Goal: Task Accomplishment & Management: Complete application form

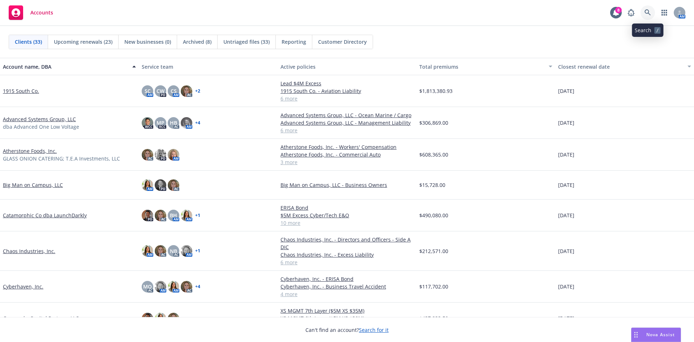
click at [651, 14] on icon at bounding box center [648, 12] width 7 height 7
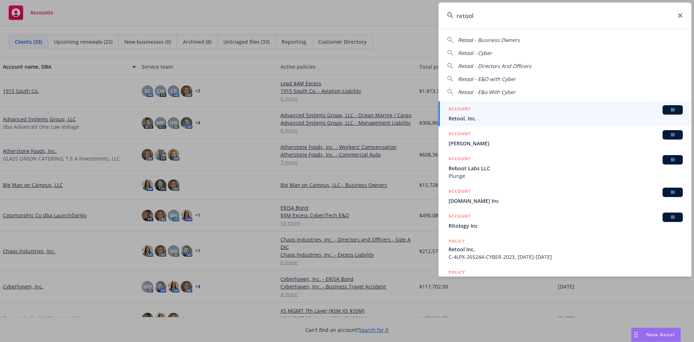
type input "retool"
click at [503, 114] on div "ACCOUNT BI" at bounding box center [566, 109] width 234 height 9
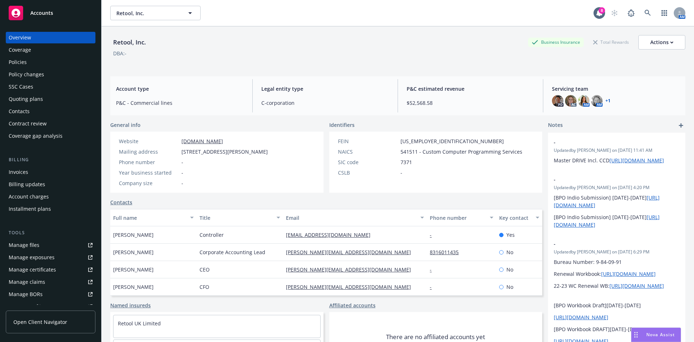
click at [41, 63] on div "Policies" at bounding box center [51, 62] width 84 height 12
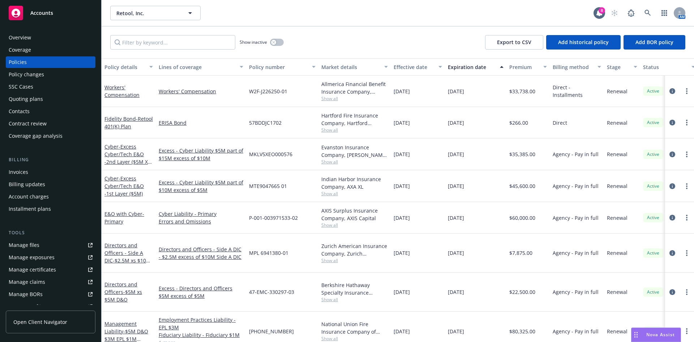
click at [44, 95] on div "Quoting plans" at bounding box center [51, 99] width 84 height 12
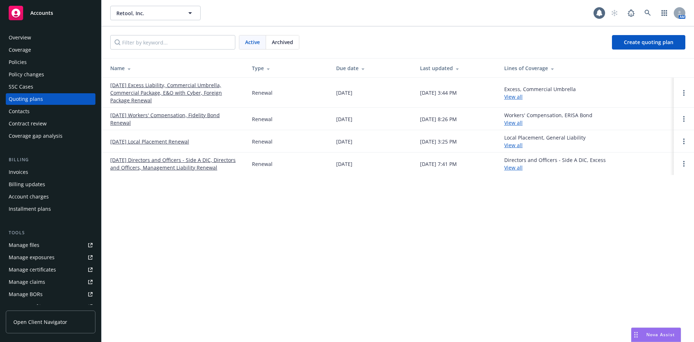
click at [158, 89] on link "[DATE] Excess Liability, Commercial Umbrella, Commercial Package, E&O with Cybe…" at bounding box center [175, 92] width 130 height 23
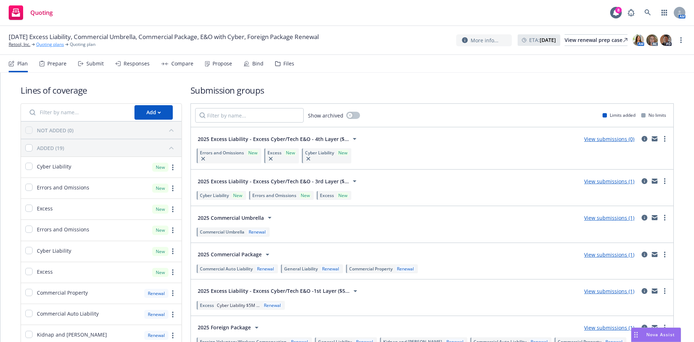
click at [40, 46] on link "Quoting plans" at bounding box center [50, 44] width 28 height 7
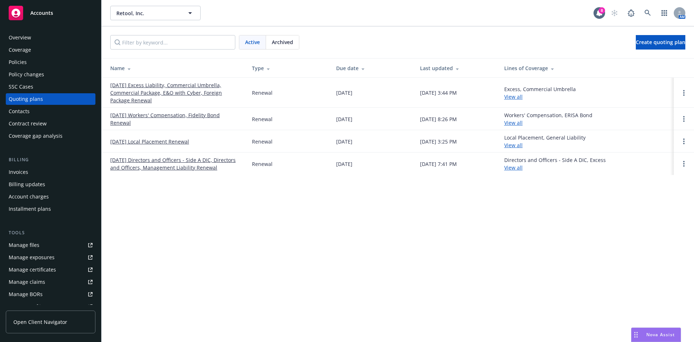
click at [27, 60] on div "Policies" at bounding box center [51, 62] width 84 height 12
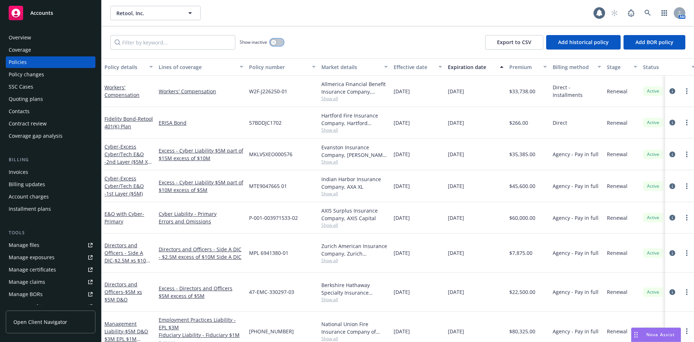
click at [271, 43] on button "button" at bounding box center [277, 42] width 14 height 7
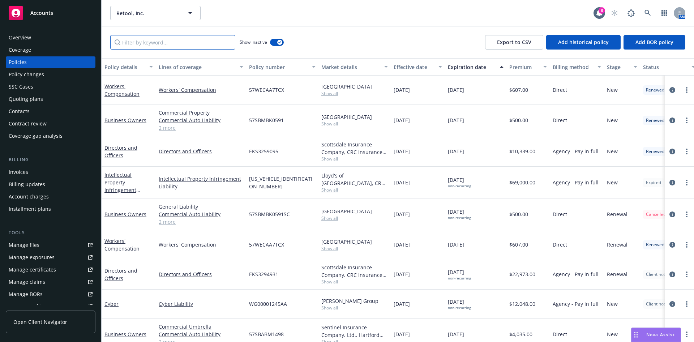
click at [159, 39] on input "Filter by keyword..." at bounding box center [172, 42] width 125 height 14
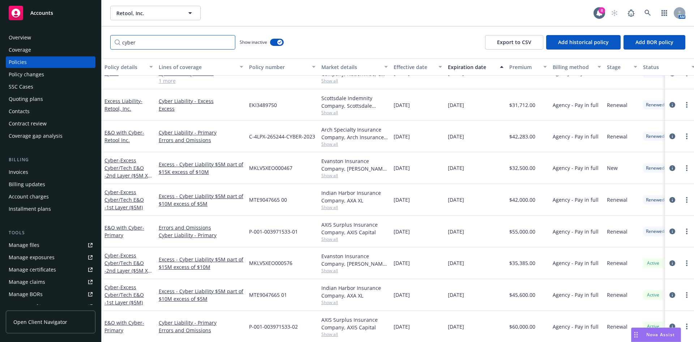
scroll to position [114, 0]
type input "cyber"
click at [33, 97] on div "Quoting plans" at bounding box center [26, 99] width 34 height 12
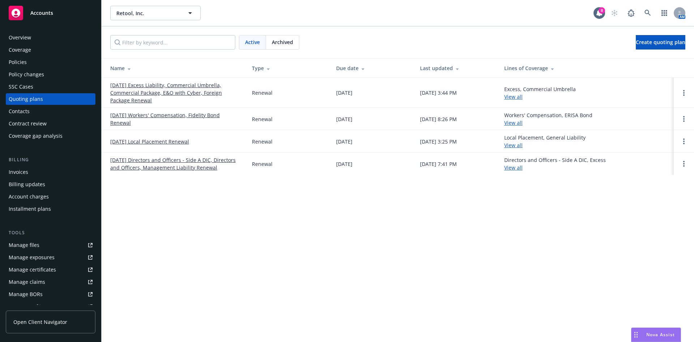
click at [144, 90] on link "[DATE] Excess Liability, Commercial Umbrella, Commercial Package, E&O with Cybe…" at bounding box center [175, 92] width 130 height 23
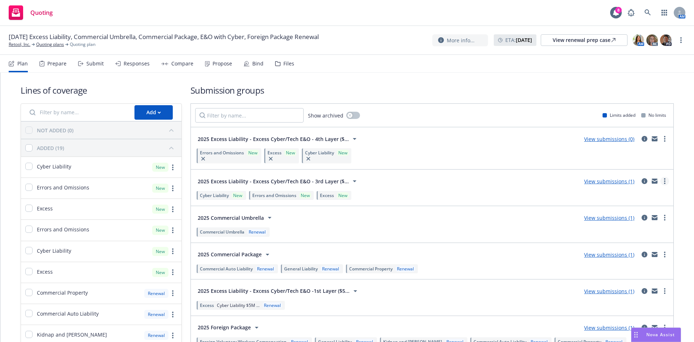
click at [664, 182] on icon "more" at bounding box center [664, 181] width 1 height 6
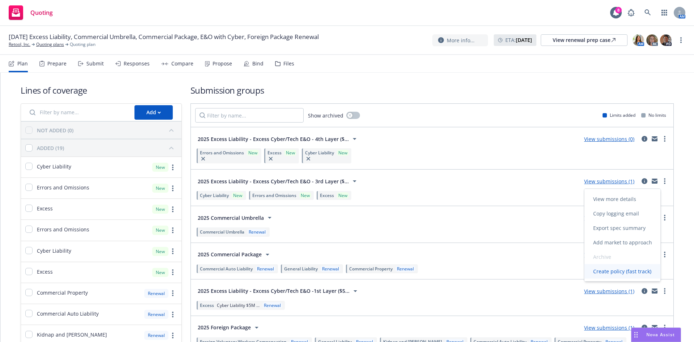
click at [603, 276] on link "Create policy (fast track)" at bounding box center [623, 271] width 76 height 14
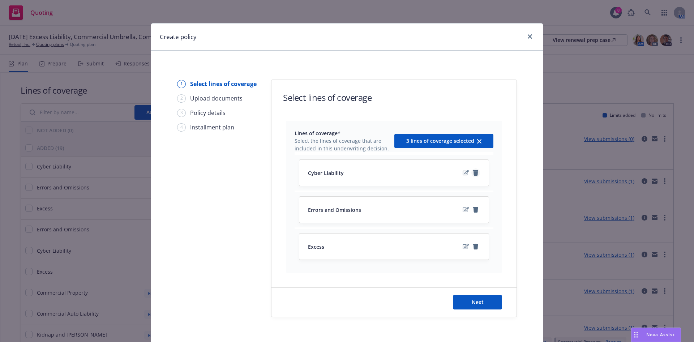
click at [473, 174] on icon "remove" at bounding box center [475, 173] width 5 height 6
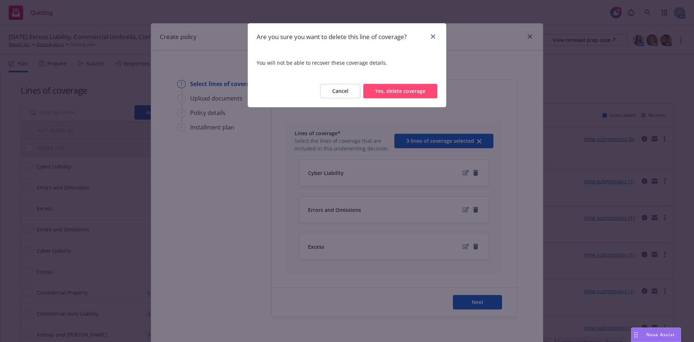
click at [399, 86] on button "Yes, delete coverage" at bounding box center [400, 91] width 74 height 14
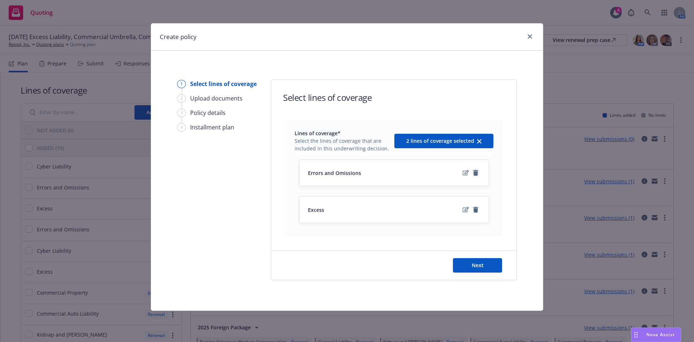
click at [476, 174] on icon "remove" at bounding box center [475, 173] width 5 height 6
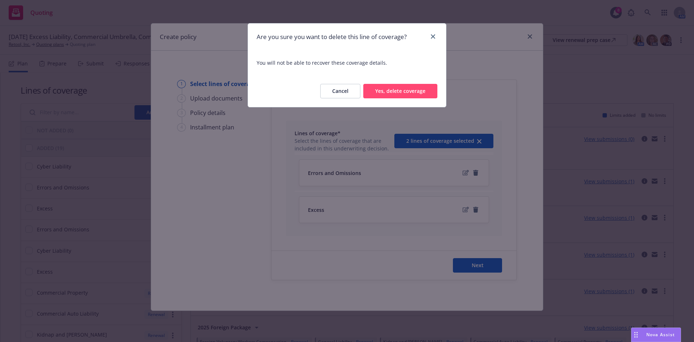
click at [422, 94] on button "Yes, delete coverage" at bounding box center [400, 91] width 74 height 14
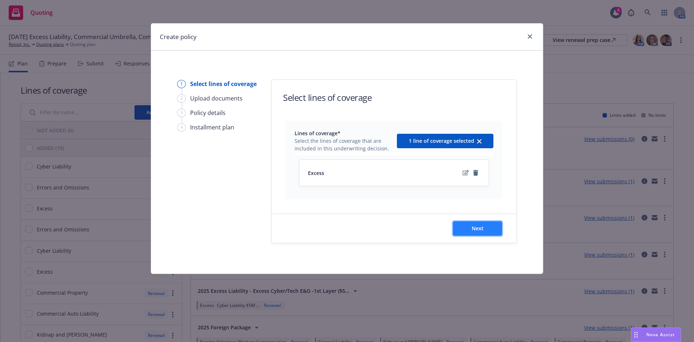
click at [480, 227] on span "Next" at bounding box center [478, 228] width 12 height 7
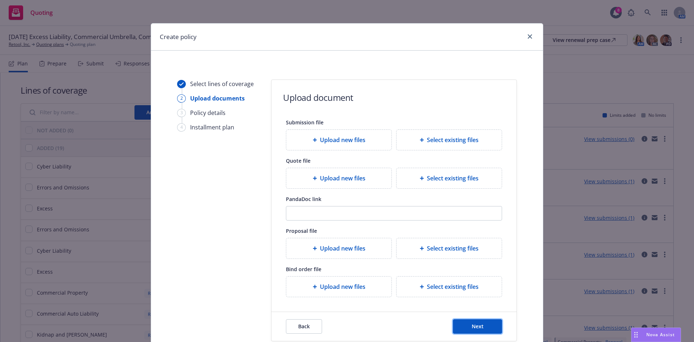
click at [485, 328] on button "Next" at bounding box center [477, 326] width 49 height 14
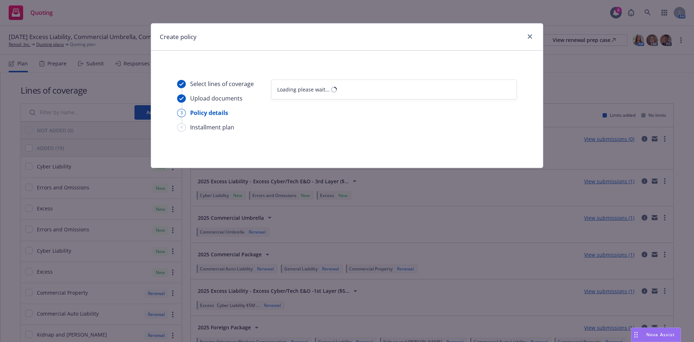
select select "12"
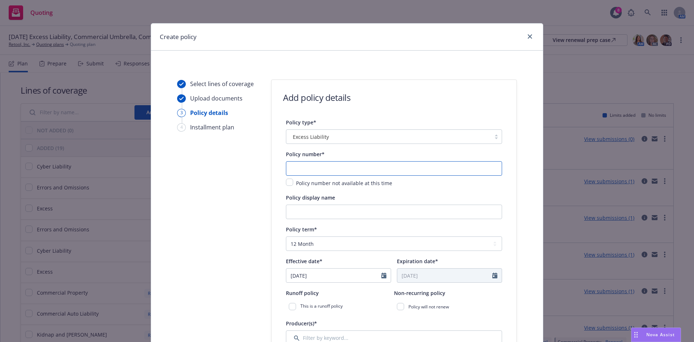
click at [306, 167] on input "text" at bounding box center [394, 168] width 216 height 14
paste input "EOL-291049"
type input "EOL-291049"
click at [382, 275] on icon "Calendar" at bounding box center [384, 276] width 5 height 6
select select "8"
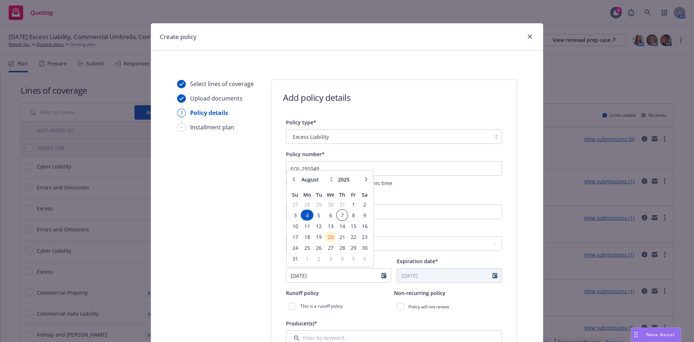
click at [338, 214] on span "7" at bounding box center [342, 215] width 10 height 9
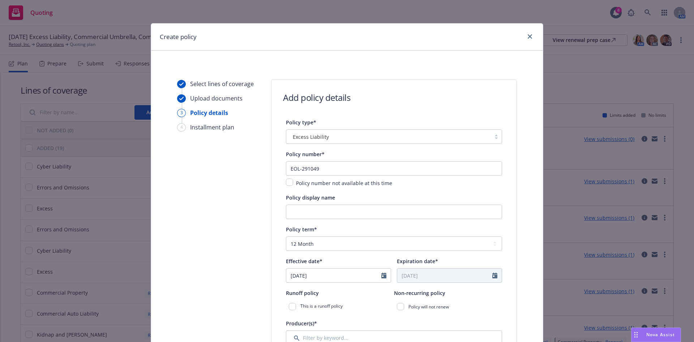
type input "[DATE]"
drag, startPoint x: 334, startPoint y: 207, endPoint x: 338, endPoint y: 205, distance: 4.4
click at [334, 207] on input "Policy display name" at bounding box center [394, 212] width 216 height 14
paste input "Excess Cyber/Tech E&O -1st Layer ($5M)"
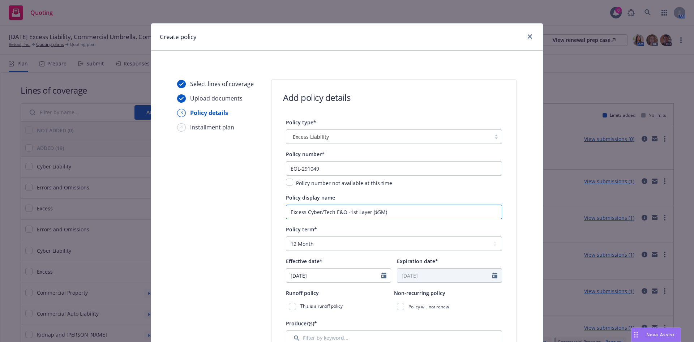
click at [352, 213] on input "Excess Cyber/Tech E&O -1st Layer ($5M)" at bounding box center [394, 212] width 216 height 14
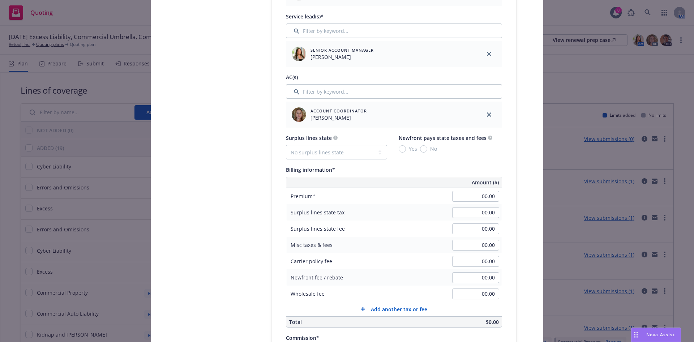
scroll to position [380, 0]
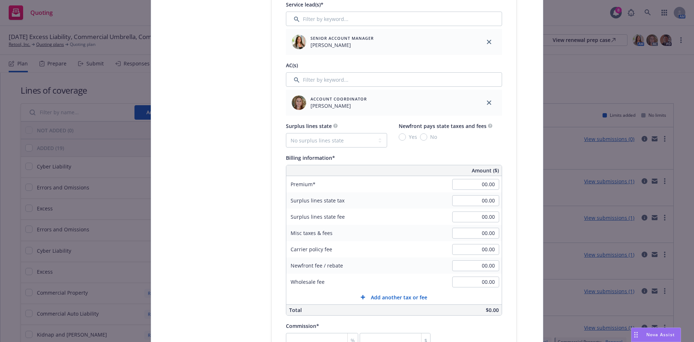
type input "Excess Cyber/Tech E&O -3rd Layer ($5M)"
paste input "28,09"
type input "28,090.00"
click at [508, 144] on div "Policy type* Excess Liability Policy number* EOL-291049 Policy number not avail…" at bounding box center [394, 211] width 245 height 946
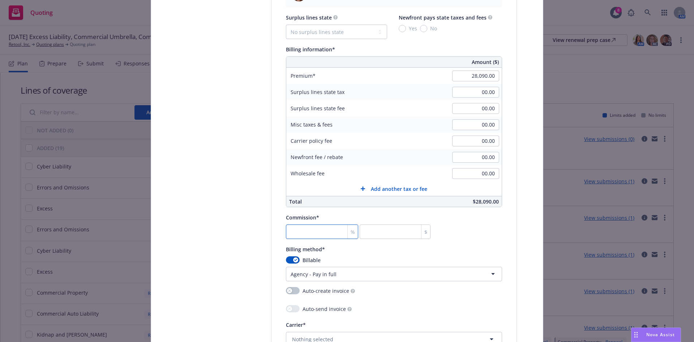
click at [333, 229] on input "number" at bounding box center [322, 232] width 72 height 14
type input "1"
type input "280.9"
type input "15"
type input "4213.5"
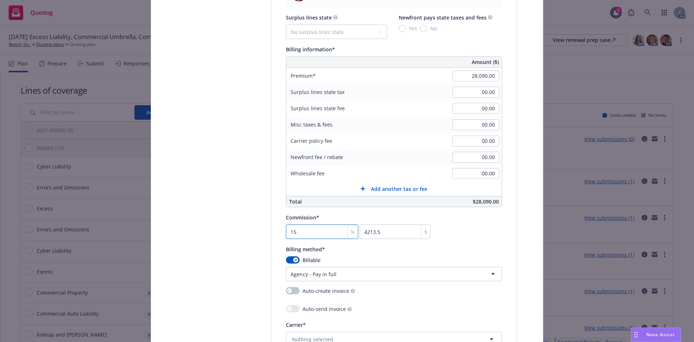
type input "15"
click at [482, 218] on div "Commission* 15 % 4213.5 $" at bounding box center [394, 226] width 216 height 26
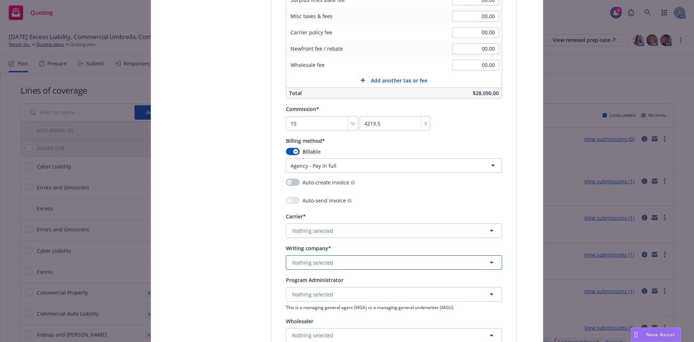
click at [358, 263] on button "Nothing selected" at bounding box center [394, 262] width 216 height 14
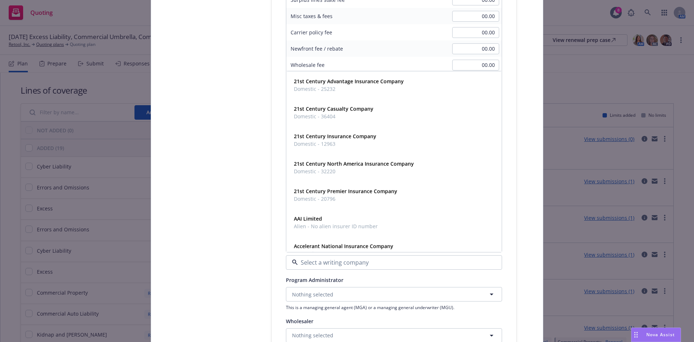
paste input "[PERSON_NAME] & [PERSON_NAME] Specialty Insurance Company"
type input "[PERSON_NAME] & [PERSON_NAME] Specialty Insurance Company"
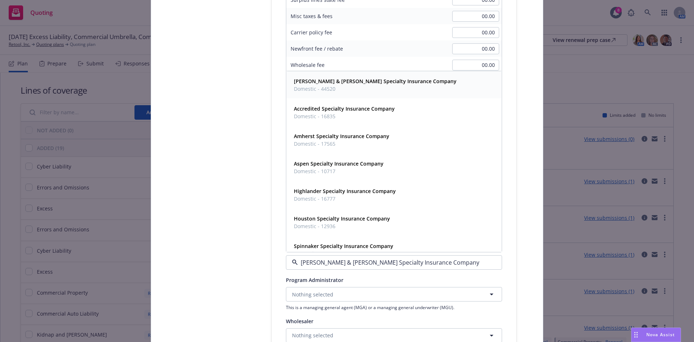
click at [346, 85] on span "[PERSON_NAME] & [PERSON_NAME] Specialty Insurance Company" at bounding box center [375, 81] width 163 height 8
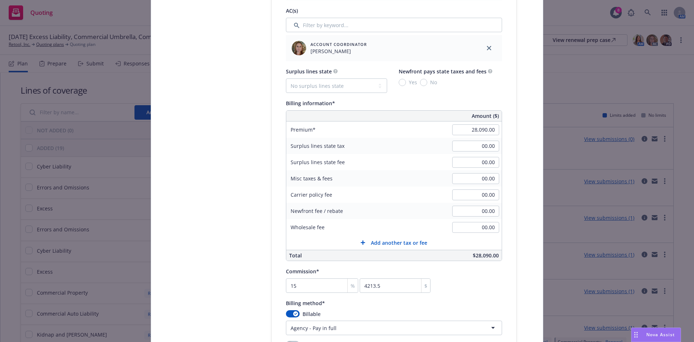
scroll to position [434, 0]
click at [356, 85] on select "No surplus lines state Alaska Alabama Arkansas Arizona California Colorado Conn…" at bounding box center [336, 86] width 101 height 14
select select "CA"
click at [286, 79] on select "No surplus lines state Alaska Alabama Arkansas Arizona California Colorado Conn…" at bounding box center [336, 86] width 101 height 14
type input "842.70"
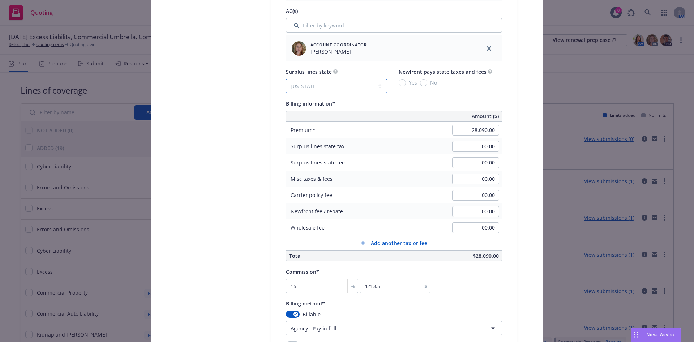
type input "50.56"
click at [399, 81] on input "Yes" at bounding box center [402, 82] width 7 height 7
radio input "true"
click at [506, 98] on div "Policy type* Excess Liability Policy number* EOL-291049 Policy number not avail…" at bounding box center [394, 157] width 245 height 946
type input "500.00"
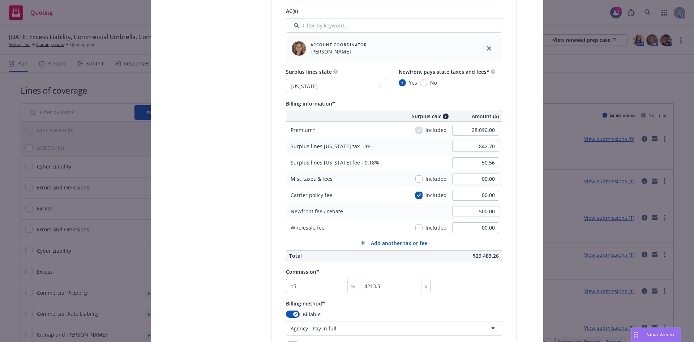
click at [510, 212] on div "Policy type* Excess Liability Policy number* EOL-291049 Policy number not avail…" at bounding box center [394, 157] width 245 height 946
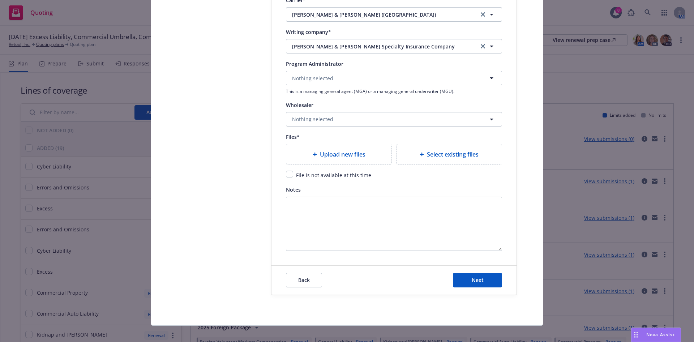
scroll to position [820, 0]
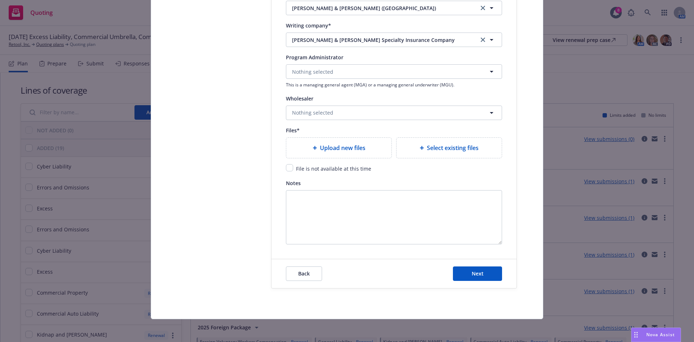
click at [335, 151] on span "Upload new files" at bounding box center [343, 148] width 46 height 9
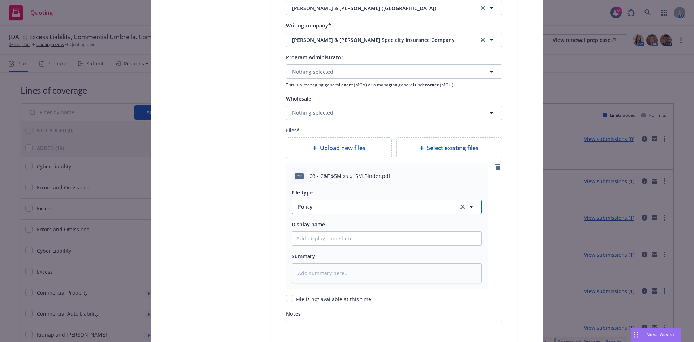
click at [454, 204] on button "Policy" at bounding box center [387, 207] width 190 height 14
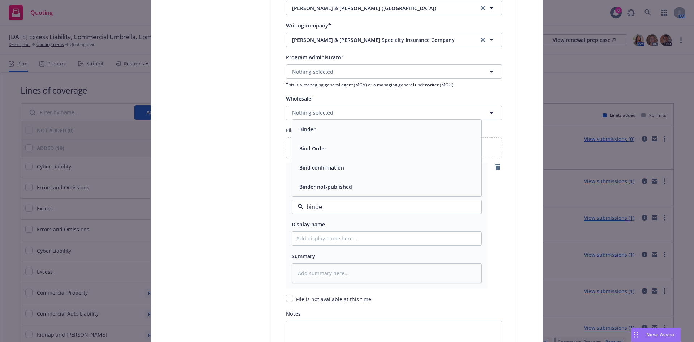
type input "binder"
click at [366, 165] on div "Binder" at bounding box center [387, 167] width 181 height 10
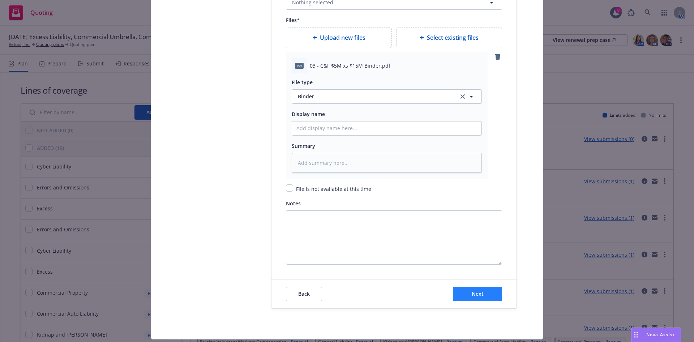
scroll to position [950, 0]
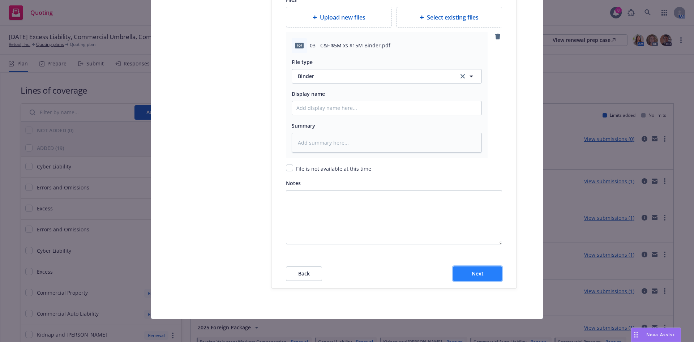
click at [472, 276] on span "Next" at bounding box center [478, 273] width 12 height 7
type textarea "x"
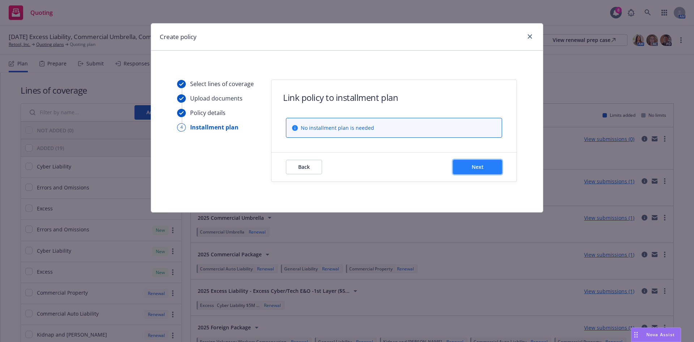
click at [478, 167] on span "Next" at bounding box center [478, 166] width 12 height 7
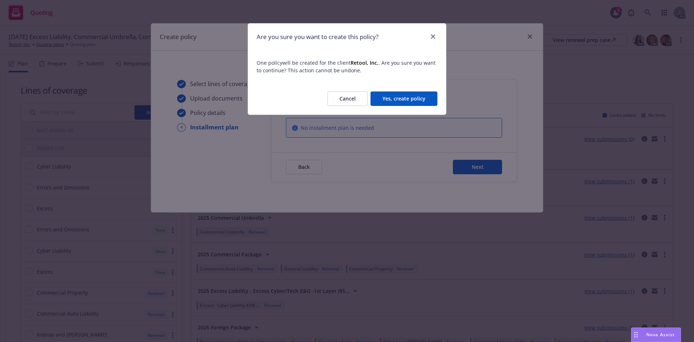
click at [405, 97] on button "Yes, create policy" at bounding box center [404, 99] width 67 height 14
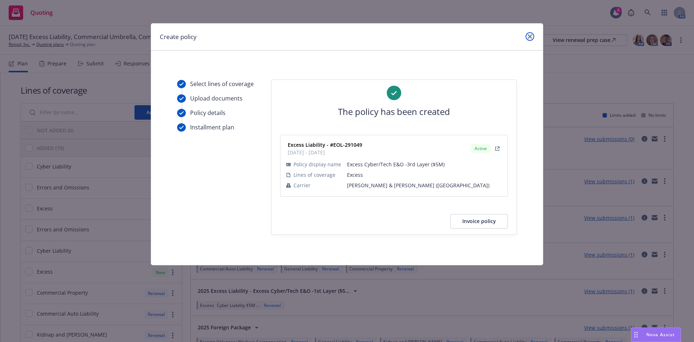
click at [531, 37] on icon "close" at bounding box center [530, 36] width 4 height 4
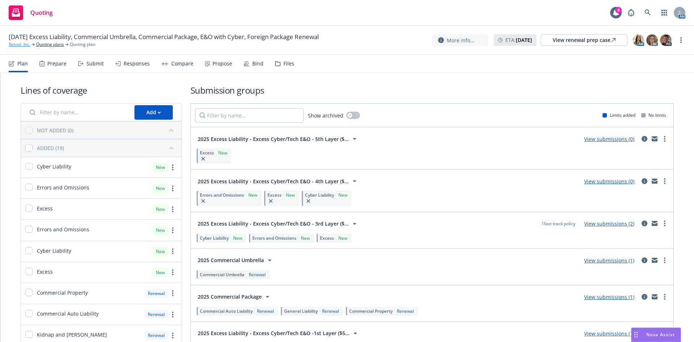
click at [18, 46] on link "Retool, Inc." at bounding box center [20, 44] width 22 height 7
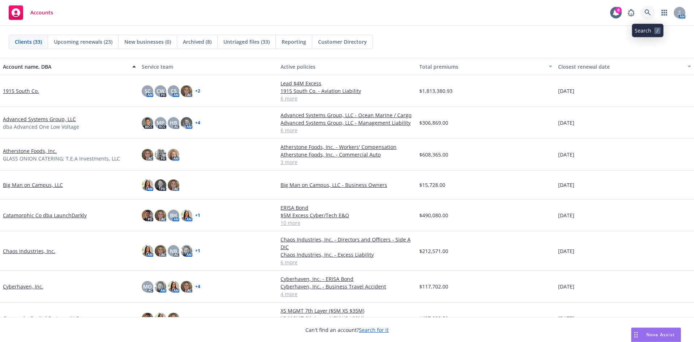
click at [651, 9] on icon at bounding box center [648, 12] width 7 height 7
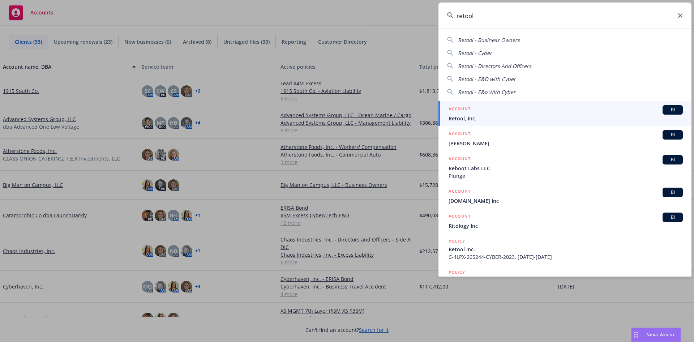
type input "retool"
click at [495, 117] on span "Retool, Inc." at bounding box center [566, 119] width 234 height 8
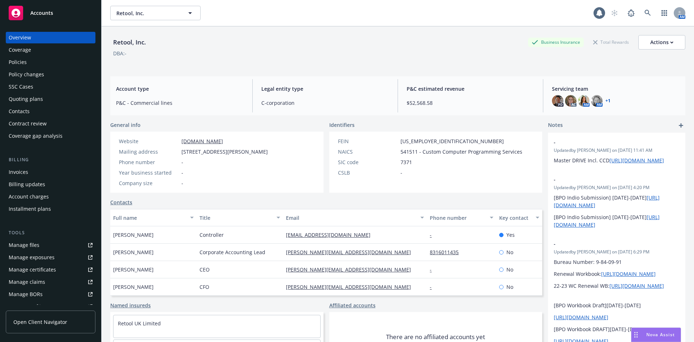
click at [29, 64] on div "Policies" at bounding box center [51, 62] width 84 height 12
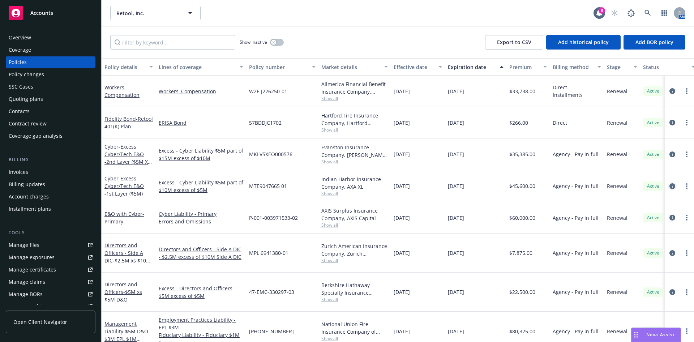
click at [670, 186] on icon "circleInformation" at bounding box center [673, 186] width 6 height 6
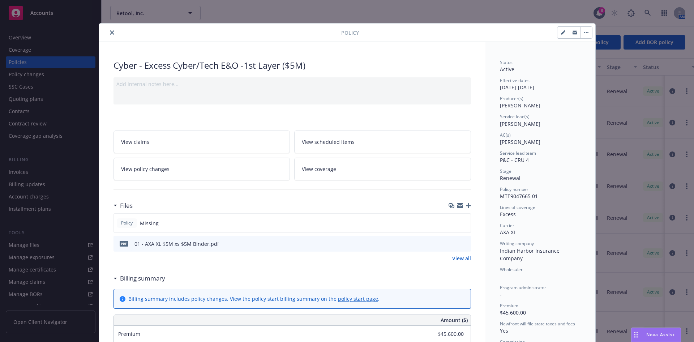
click at [562, 34] on button "button" at bounding box center [564, 33] width 12 height 12
select select "RENEWAL"
select select "12"
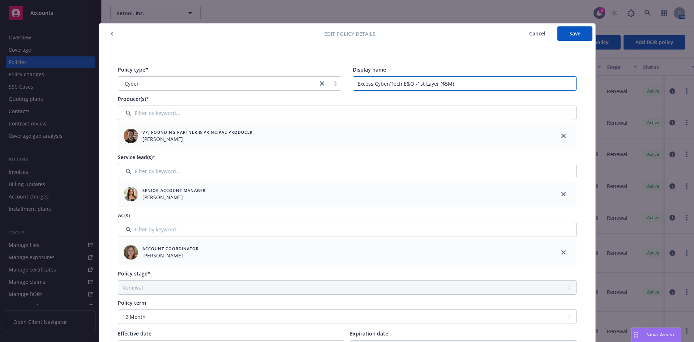
click at [499, 84] on input "Excess Cyber/Tech E&O -1st Layer ($5M)" at bounding box center [465, 83] width 224 height 14
click at [532, 34] on span "Cancel" at bounding box center [538, 33] width 16 height 7
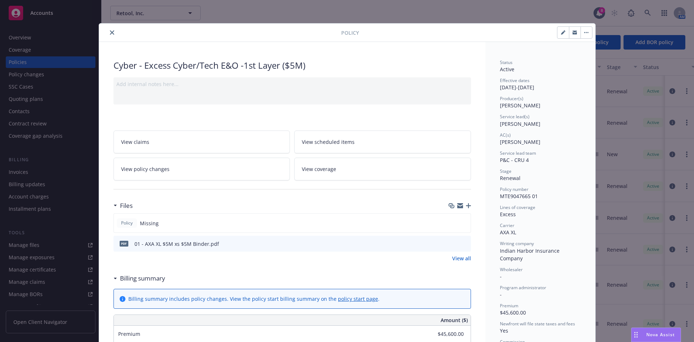
click at [108, 35] on button "close" at bounding box center [112, 32] width 9 height 9
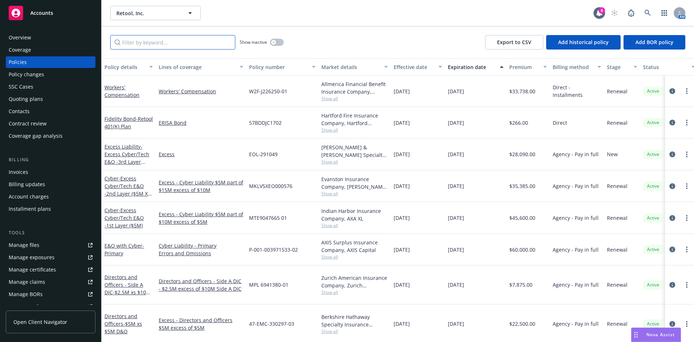
click at [149, 43] on input "Filter by keyword..." at bounding box center [172, 42] width 125 height 14
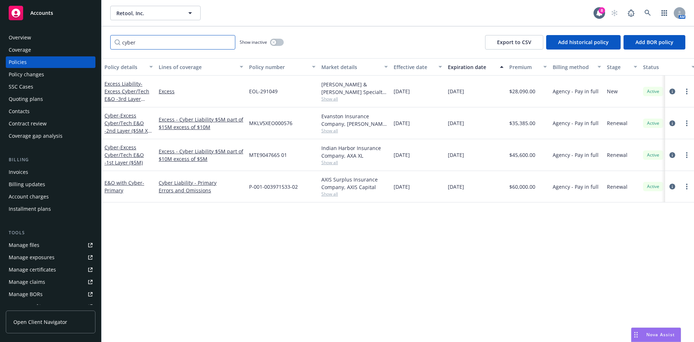
type input "cyber"
drag, startPoint x: 219, startPoint y: 133, endPoint x: 180, endPoint y: 120, distance: 41.4
click at [180, 120] on div "Excess - Cyber Liability $5M part of $15M excess of $10M" at bounding box center [201, 123] width 90 height 32
copy link "Cyber Liability $5M part of $15M excess of $10M"
click at [670, 92] on icon "circleInformation" at bounding box center [673, 92] width 6 height 6
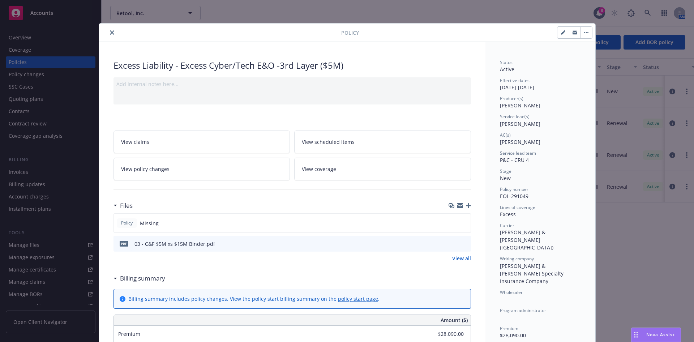
click at [581, 34] on button "button" at bounding box center [587, 33] width 12 height 12
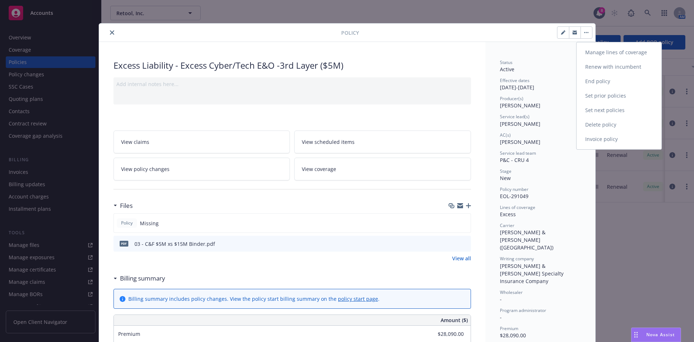
click at [606, 51] on link "Manage lines of coverage" at bounding box center [619, 52] width 85 height 14
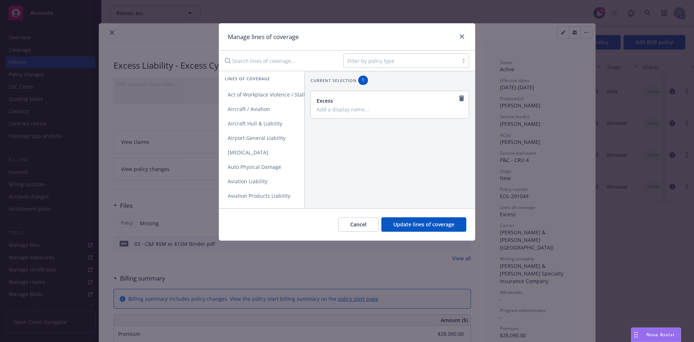
click at [323, 112] on div "Excess" at bounding box center [390, 104] width 158 height 27
click at [323, 108] on input "Add a display name..." at bounding box center [389, 109] width 145 height 7
paste input "Cyber Liability $5M part of $15M excess of $10M"
click at [388, 110] on input "Cyber Liability $5M part of $15M excess of $10M" at bounding box center [389, 109] width 145 height 7
click at [426, 110] on input "Cyber Liability $5M part of $20M excess of $10M" at bounding box center [389, 109] width 145 height 7
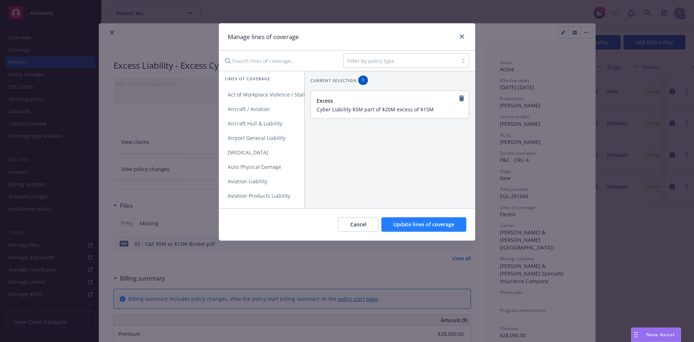
type input "Cyber Liability $5M part of $20M excess of $15M"
click at [426, 228] on button "Update lines of coverage" at bounding box center [424, 224] width 85 height 14
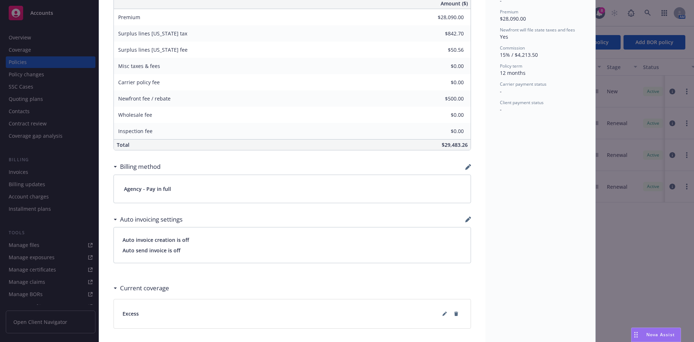
scroll to position [326, 0]
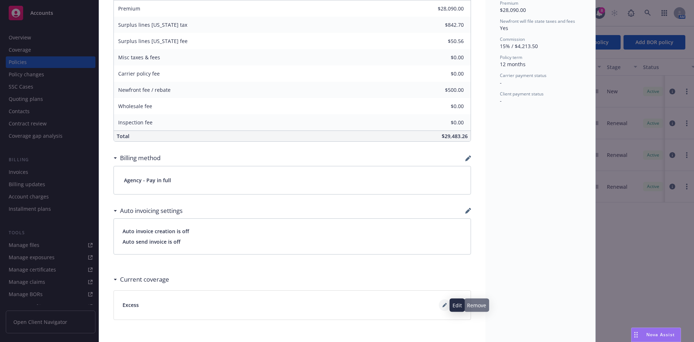
click at [443, 304] on icon at bounding box center [445, 305] width 4 height 4
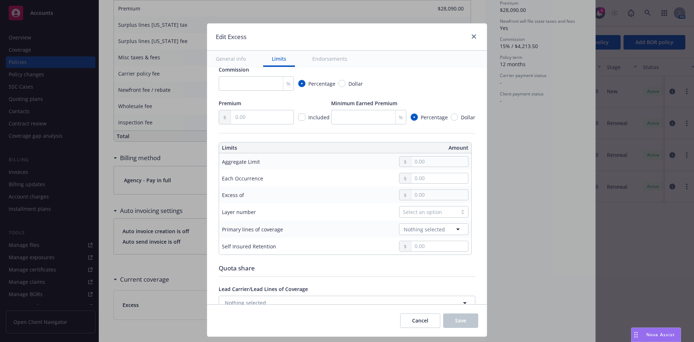
scroll to position [163, 0]
click at [443, 160] on input "text" at bounding box center [440, 159] width 57 height 10
type input "5,000,000.00"
click at [418, 218] on button "$5,000,000.00" at bounding box center [430, 218] width 62 height 13
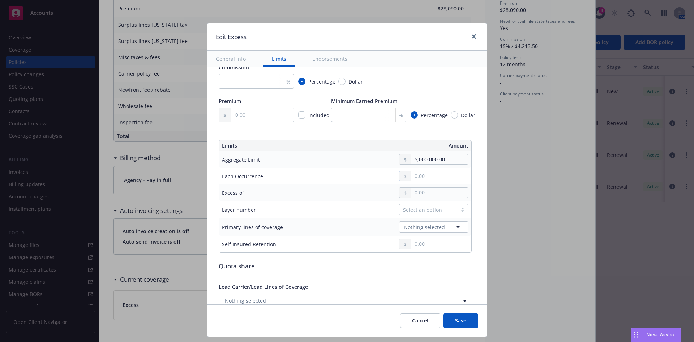
click at [425, 180] on input "text" at bounding box center [440, 176] width 57 height 10
type input "5,000,000.00"
click at [426, 233] on button "$5,000,000.00" at bounding box center [430, 234] width 62 height 13
click at [418, 193] on input "text" at bounding box center [440, 193] width 57 height 10
type input "$5M excess of $10M"
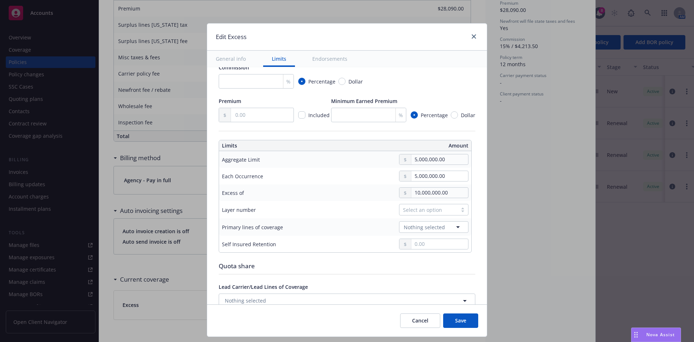
click at [443, 265] on button "$10,000,000.00" at bounding box center [430, 263] width 62 height 13
click at [413, 194] on input "10,000,000.00" at bounding box center [440, 193] width 57 height 10
type input "1,000,000.00"
type input "$5M excess of $1M"
type input "15,000,000.00"
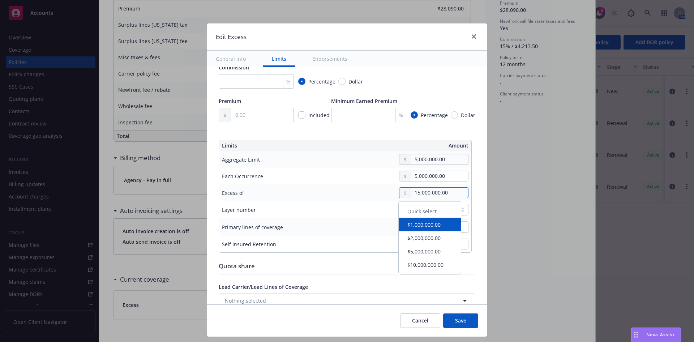
type input "$5M excess of $15M"
type input "15,000,000.00"
click at [434, 83] on div "% Percentage Dollar" at bounding box center [347, 81] width 257 height 14
click at [431, 216] on td "Select an option" at bounding box center [400, 209] width 144 height 17
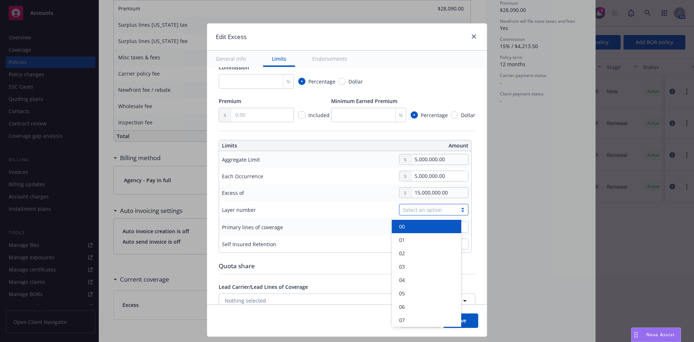
click at [432, 211] on div "Select an option" at bounding box center [428, 210] width 51 height 8
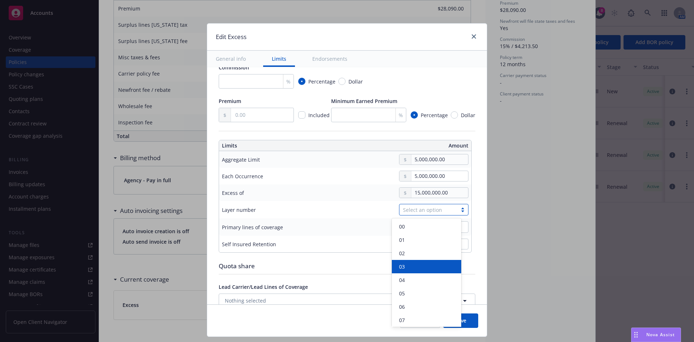
click at [412, 263] on div "03" at bounding box center [426, 266] width 69 height 13
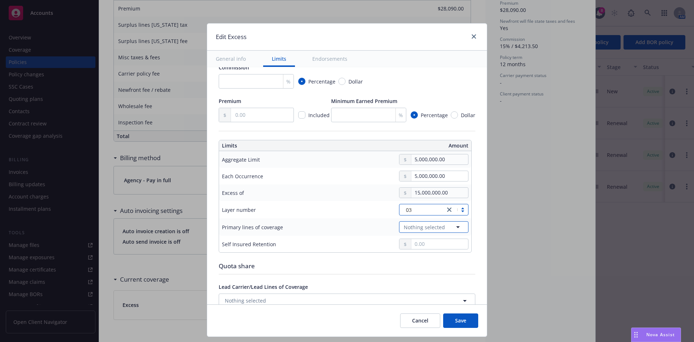
click at [421, 229] on span "Nothing selected" at bounding box center [424, 228] width 41 height 8
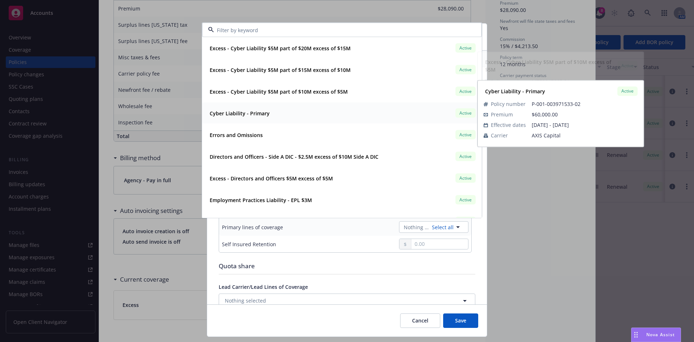
click at [261, 115] on div "Cyber Liability - Primary" at bounding box center [239, 113] width 64 height 10
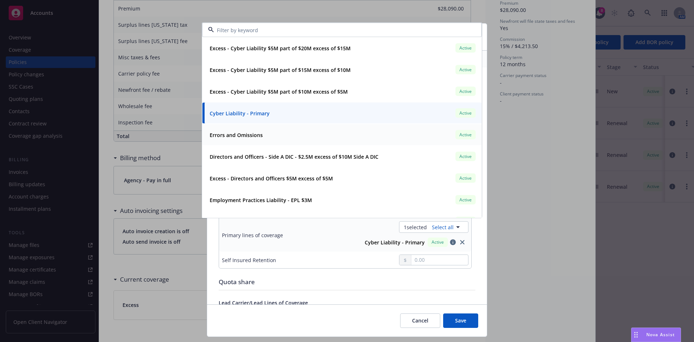
type input "Cyber Liability $5M excess of $15M"
click at [348, 285] on div "Quota share" at bounding box center [347, 281] width 257 height 9
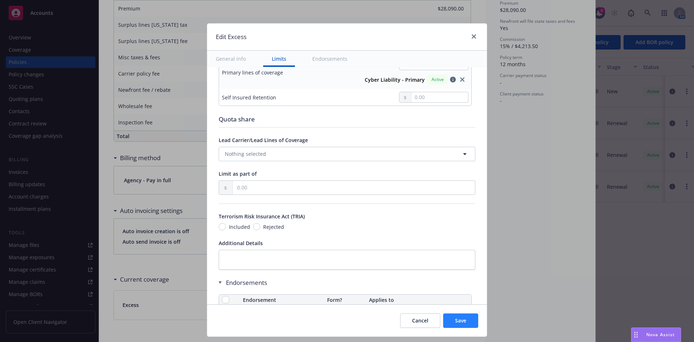
scroll to position [543, 0]
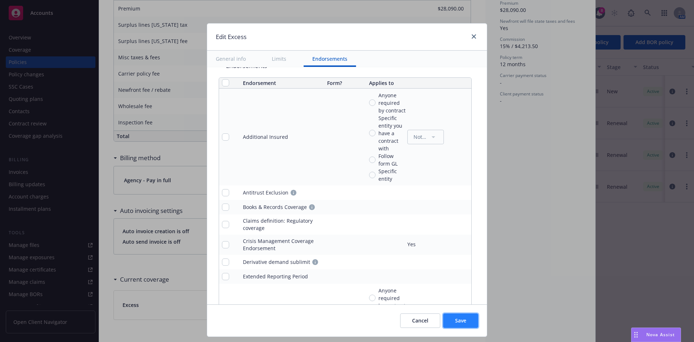
click at [458, 318] on span "Save" at bounding box center [460, 320] width 11 height 7
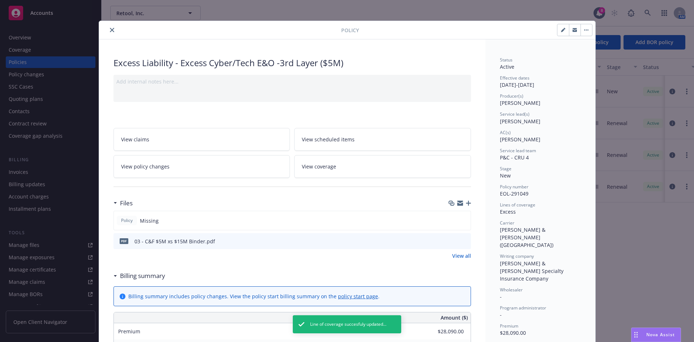
scroll to position [0, 0]
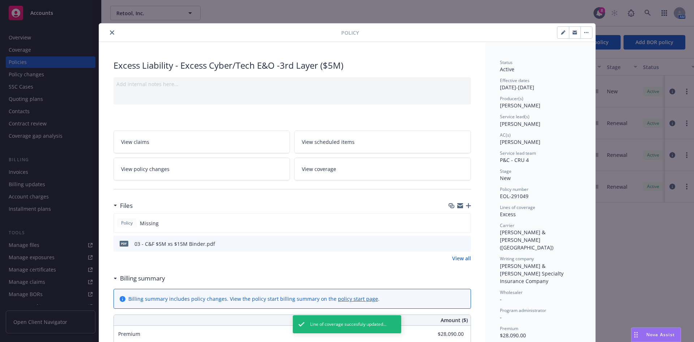
click at [560, 34] on button "button" at bounding box center [564, 33] width 12 height 12
select select "NEW"
select select "12"
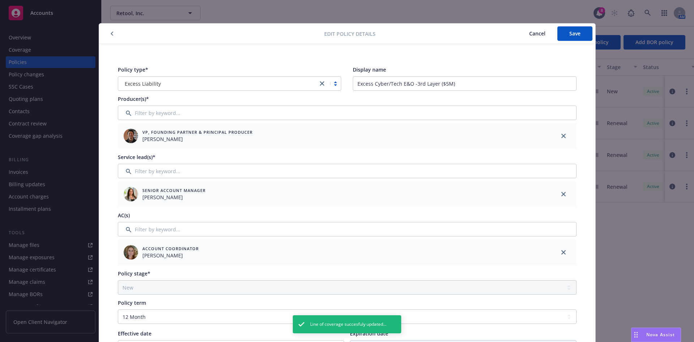
click at [320, 85] on icon "close" at bounding box center [322, 83] width 4 height 4
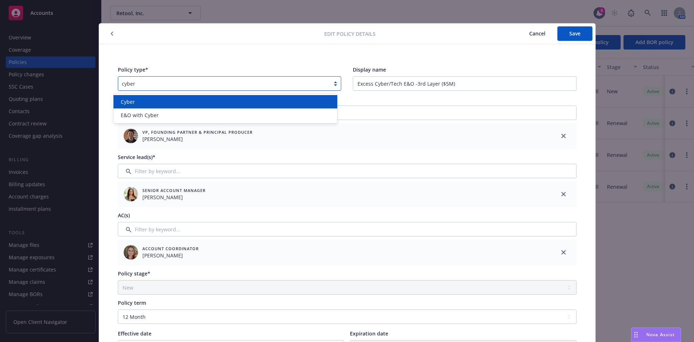
type input "cyber"
click at [530, 34] on span "Cancel" at bounding box center [538, 33] width 16 height 7
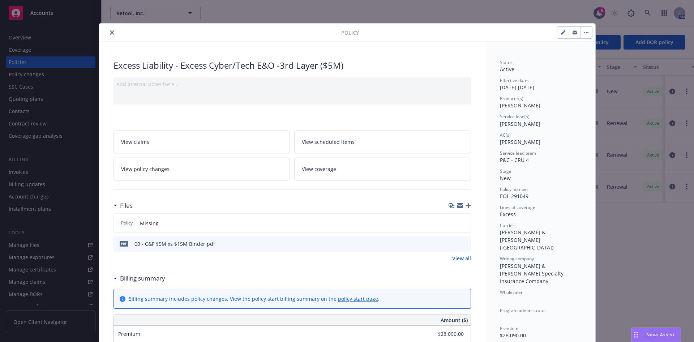
click at [109, 35] on button "close" at bounding box center [112, 32] width 9 height 9
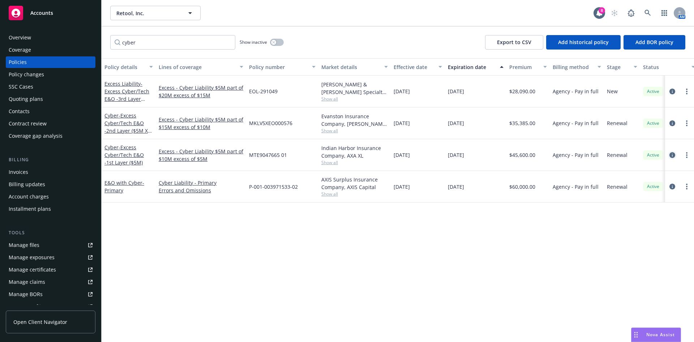
click at [670, 156] on icon "circleInformation" at bounding box center [673, 155] width 6 height 6
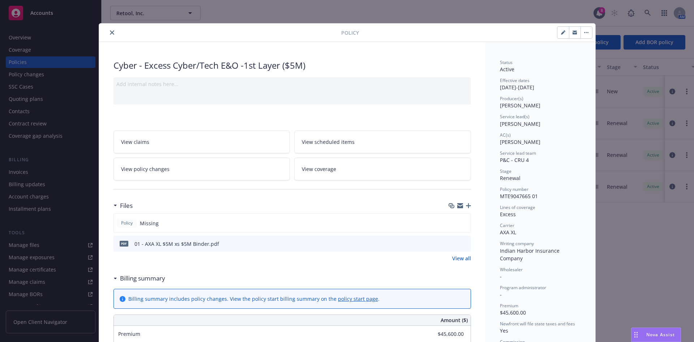
scroll to position [22, 0]
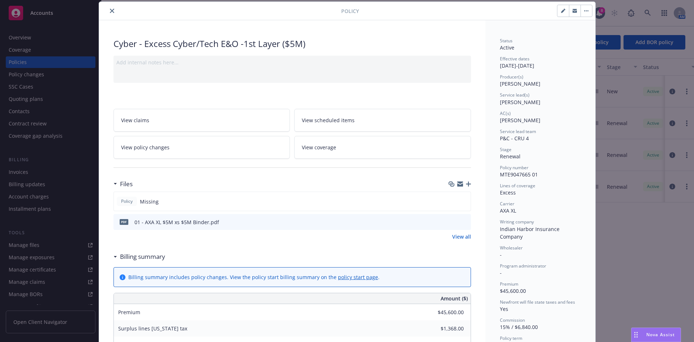
click at [561, 12] on icon "button" at bounding box center [563, 11] width 4 height 4
select select "RENEWAL"
select select "12"
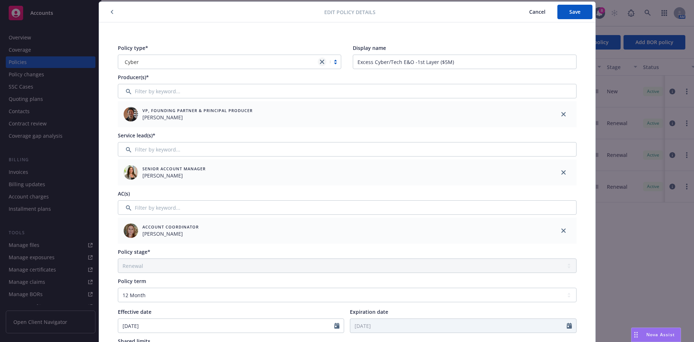
click at [320, 63] on icon "close" at bounding box center [322, 62] width 4 height 4
type input "cy"
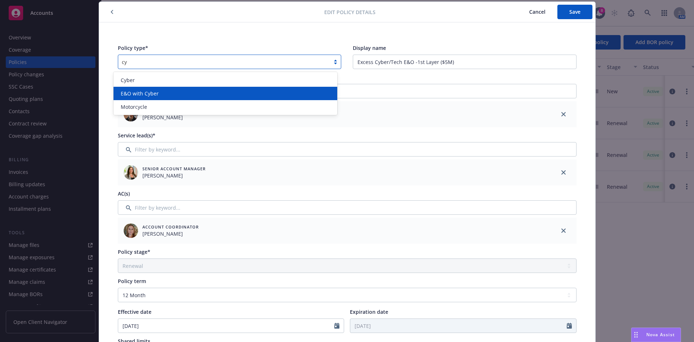
click at [180, 93] on div "E&O with Cyber" at bounding box center [225, 94] width 215 height 8
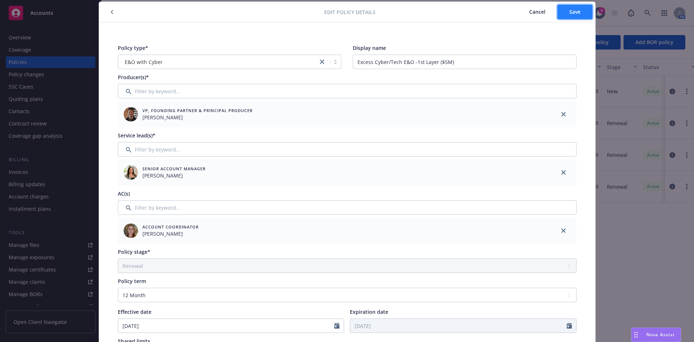
click at [558, 15] on button "Save" at bounding box center [575, 12] width 35 height 14
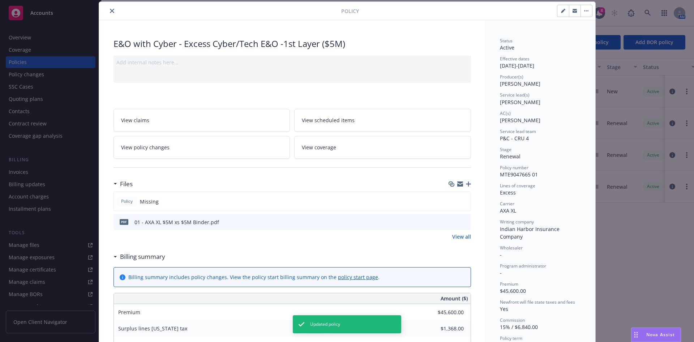
click at [110, 9] on icon "close" at bounding box center [112, 11] width 4 height 4
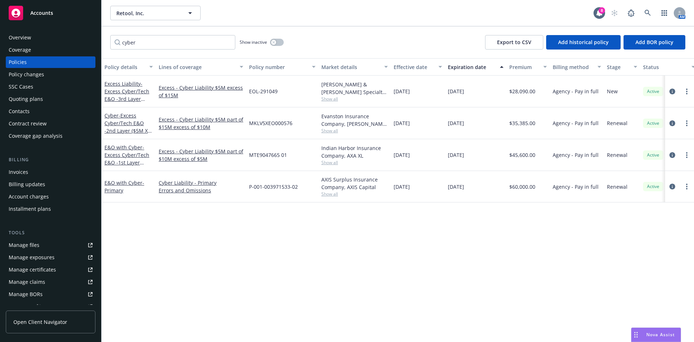
click at [670, 123] on icon "circleInformation" at bounding box center [673, 123] width 6 height 6
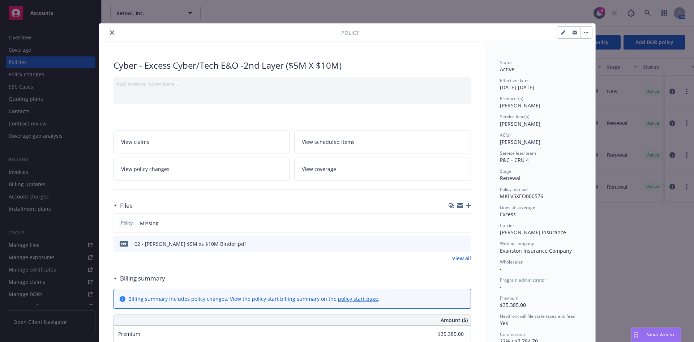
click at [563, 32] on button "button" at bounding box center [564, 33] width 12 height 12
select select "RENEWAL"
select select "12"
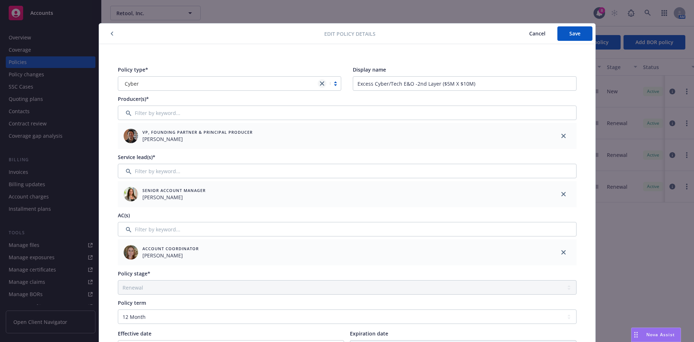
click at [321, 84] on link "close" at bounding box center [322, 83] width 9 height 9
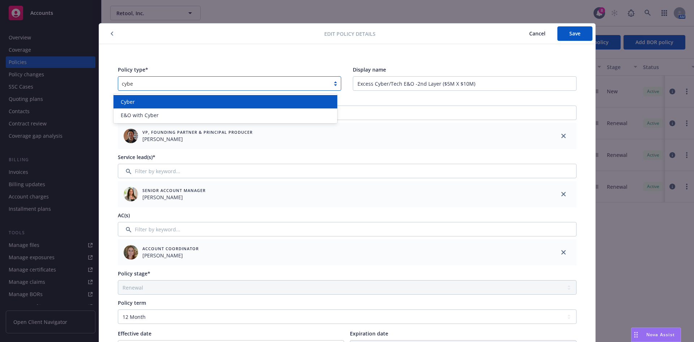
type input "cyber"
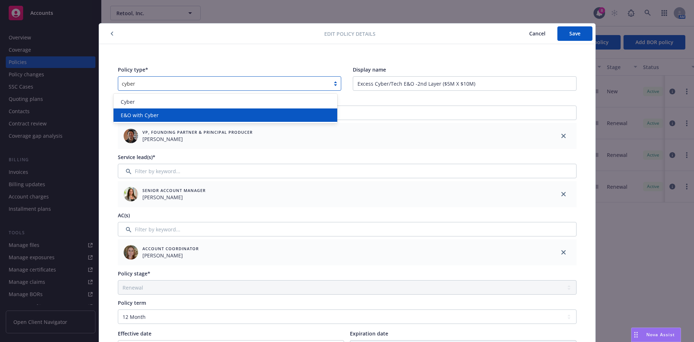
click at [176, 116] on div "E&O with Cyber" at bounding box center [225, 115] width 215 height 8
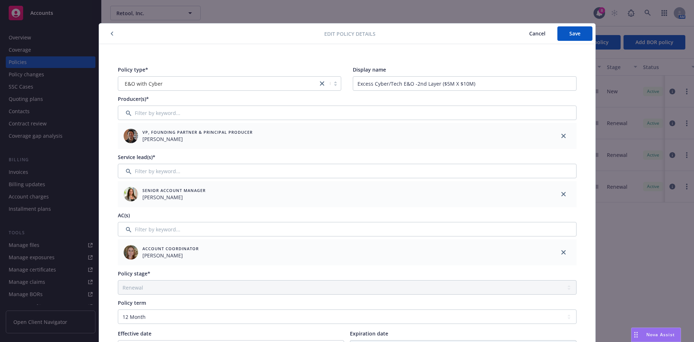
click at [577, 24] on div "Edit policy details Cancel Save" at bounding box center [347, 34] width 497 height 21
click at [578, 28] on button "Save" at bounding box center [575, 33] width 35 height 14
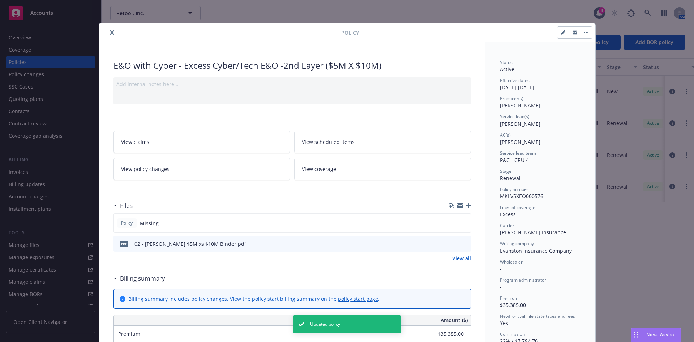
click at [103, 32] on div at bounding box center [221, 32] width 239 height 9
click at [110, 31] on icon "close" at bounding box center [112, 32] width 4 height 4
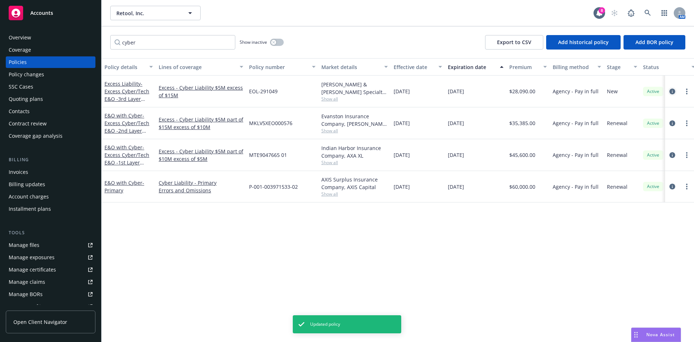
click at [670, 90] on icon "circleInformation" at bounding box center [673, 92] width 6 height 6
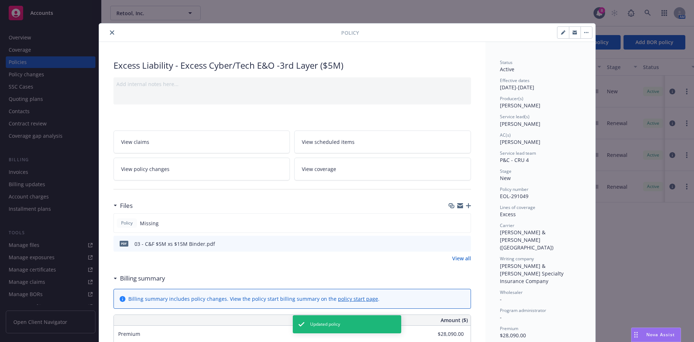
scroll to position [22, 0]
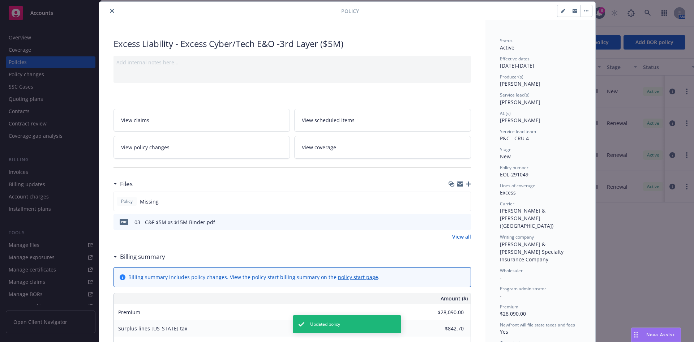
click at [561, 12] on icon "button" at bounding box center [563, 11] width 4 height 4
select select "NEW"
select select "12"
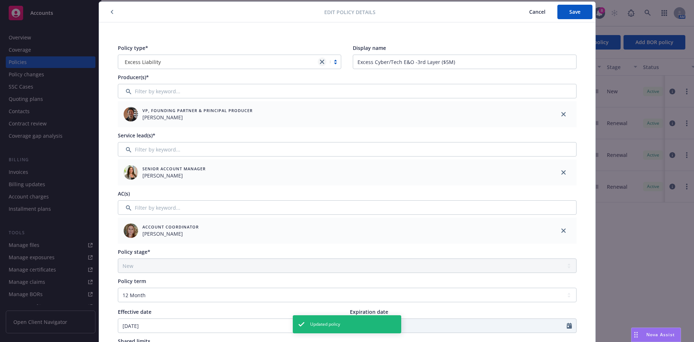
click at [320, 61] on icon "close" at bounding box center [322, 62] width 4 height 4
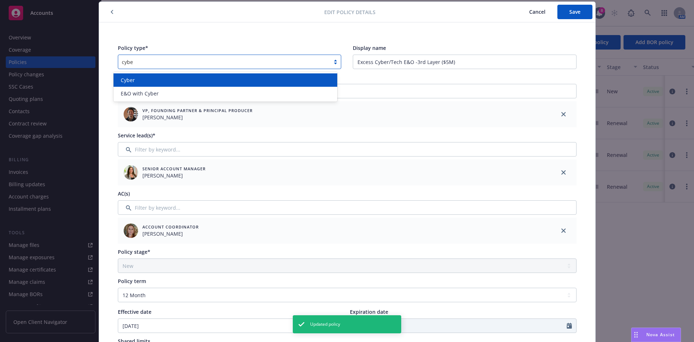
type input "cyber"
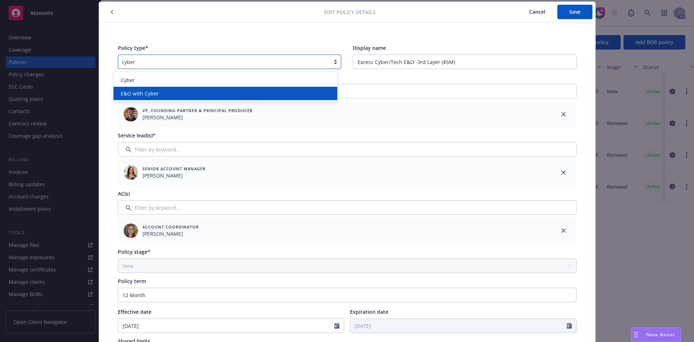
click at [272, 96] on div "E&O with Cyber" at bounding box center [225, 94] width 215 height 8
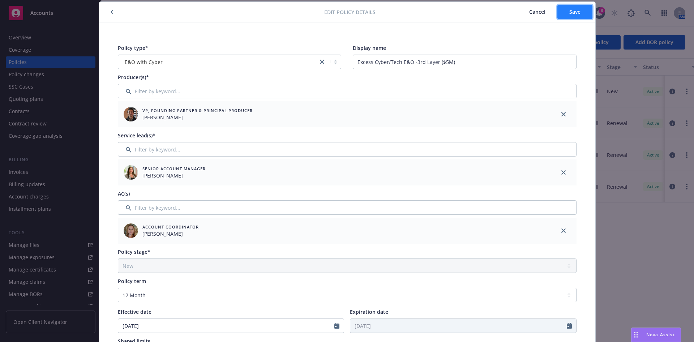
click at [580, 14] on button "Save" at bounding box center [575, 12] width 35 height 14
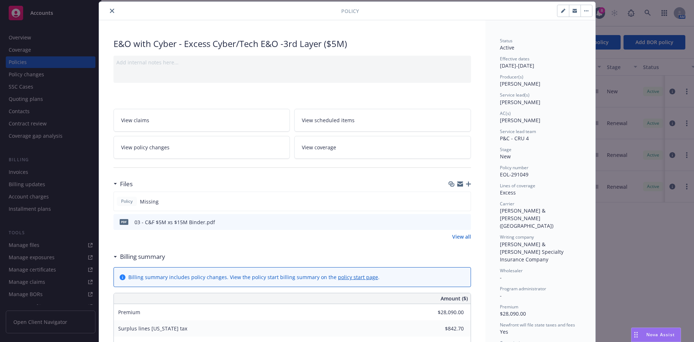
click at [108, 13] on button "close" at bounding box center [112, 11] width 9 height 9
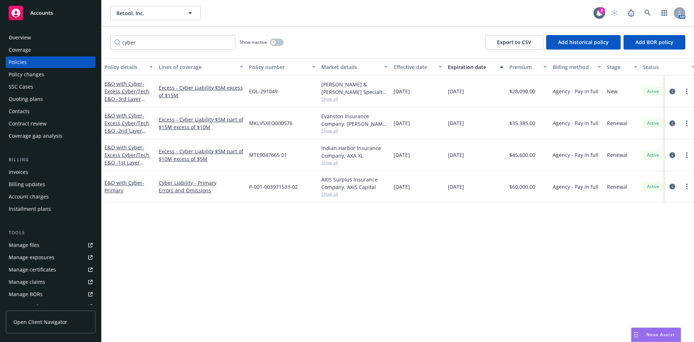
click at [29, 102] on div "Quoting plans" at bounding box center [26, 99] width 34 height 12
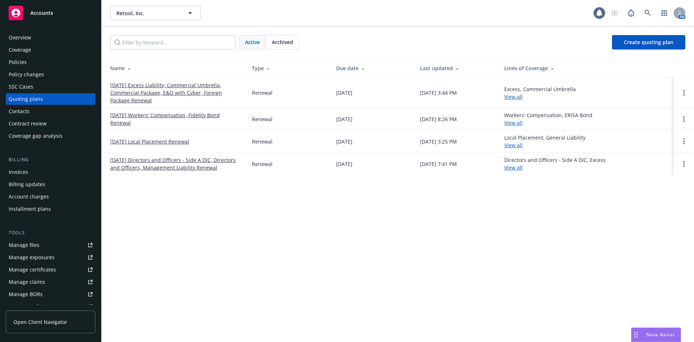
click at [131, 90] on link "[DATE] Excess Liability, Commercial Umbrella, Commercial Package, E&O with Cybe…" at bounding box center [175, 92] width 130 height 23
